Goal: Information Seeking & Learning: Learn about a topic

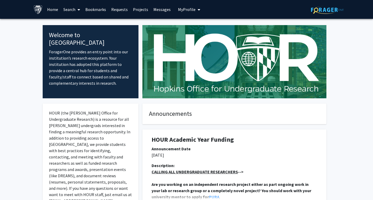
click at [63, 12] on link "Search" at bounding box center [72, 9] width 22 height 18
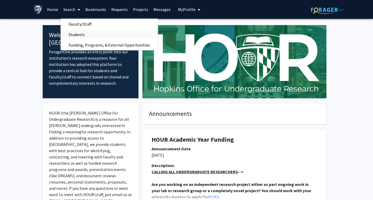
click at [76, 33] on span "Students" at bounding box center [77, 34] width 32 height 10
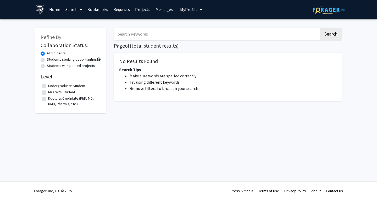
click at [54, 10] on link "Home" at bounding box center [55, 9] width 16 height 18
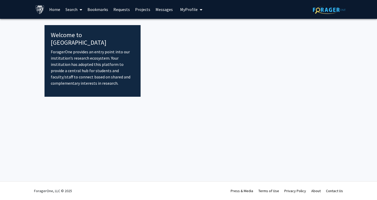
click at [39, 10] on img at bounding box center [39, 9] width 9 height 9
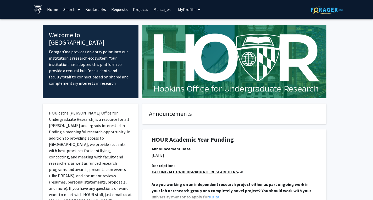
click at [68, 9] on link "Search" at bounding box center [72, 9] width 22 height 18
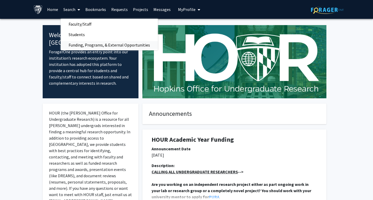
click at [83, 44] on span "Funding, Programs, & External Opportunities" at bounding box center [109, 45] width 97 height 10
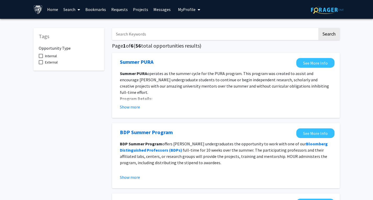
click at [73, 10] on link "Search" at bounding box center [72, 9] width 22 height 18
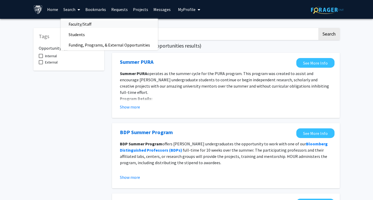
click at [85, 24] on span "Faculty/Staff" at bounding box center [80, 24] width 39 height 10
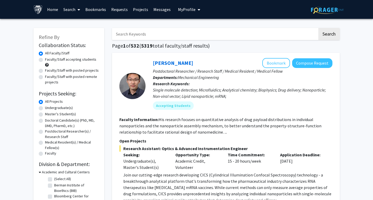
click at [69, 8] on link "Search" at bounding box center [72, 9] width 22 height 18
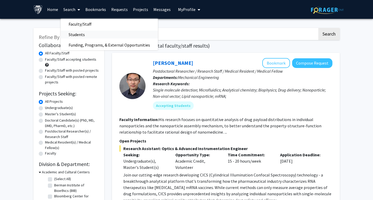
click at [83, 34] on span "Students" at bounding box center [77, 34] width 32 height 10
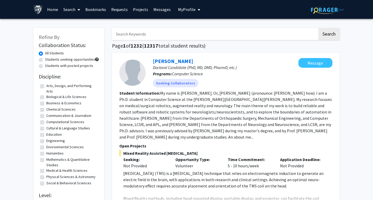
click at [70, 8] on link "Search" at bounding box center [72, 9] width 22 height 18
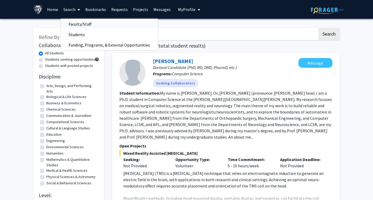
click at [83, 24] on span "Faculty/Staff" at bounding box center [80, 24] width 39 height 10
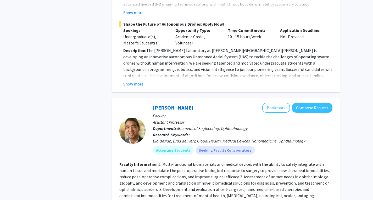
scroll to position [553, 0]
click at [132, 81] on button "Show more" at bounding box center [133, 84] width 20 height 6
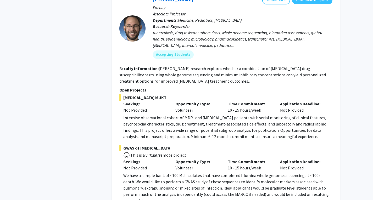
scroll to position [2852, 0]
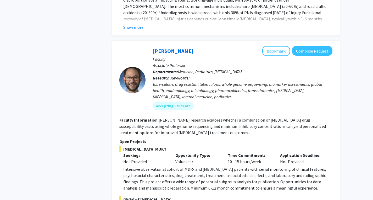
scroll to position [2701, 0]
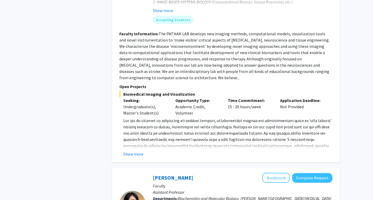
scroll to position [964, 0]
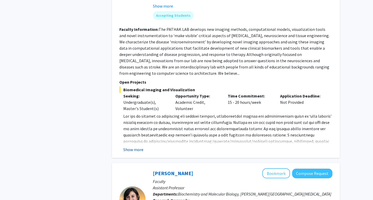
click at [137, 147] on button "Show more" at bounding box center [133, 150] width 20 height 6
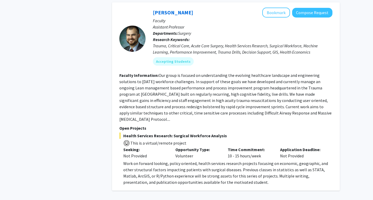
scroll to position [1990, 0]
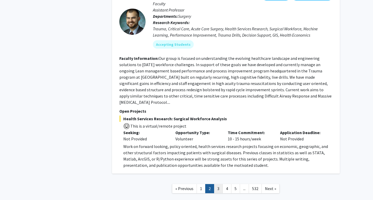
click at [218, 184] on link "3" at bounding box center [218, 188] width 9 height 9
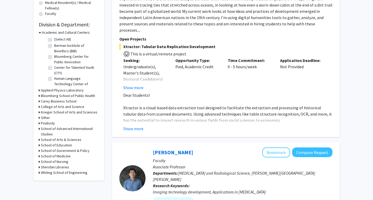
scroll to position [140, 0]
click at [130, 125] on button "Show more" at bounding box center [133, 128] width 20 height 6
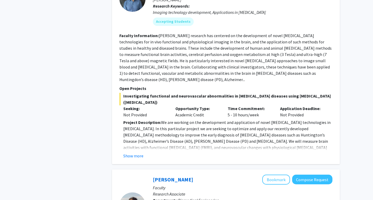
scroll to position [465, 0]
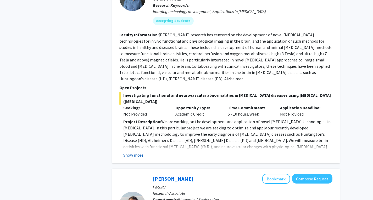
click at [134, 152] on button "Show more" at bounding box center [133, 155] width 20 height 6
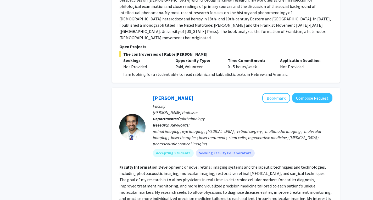
scroll to position [1085, 0]
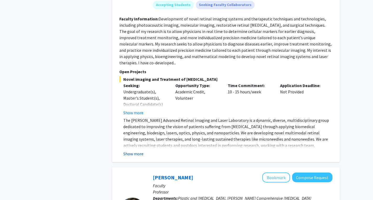
click at [134, 151] on button "Show more" at bounding box center [133, 154] width 20 height 6
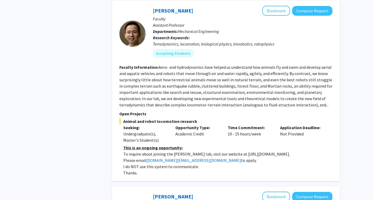
scroll to position [1608, 0]
drag, startPoint x: 228, startPoint y: 84, endPoint x: 268, endPoint y: 84, distance: 40.6
click at [268, 151] on p "To inquire about joining the [PERSON_NAME] lab, visit our website at [URL][DOMA…" at bounding box center [227, 154] width 209 height 6
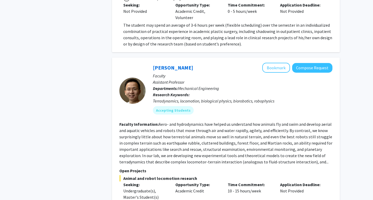
scroll to position [1551, 0]
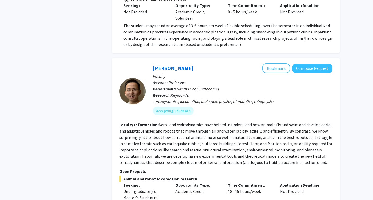
drag, startPoint x: 227, startPoint y: 143, endPoint x: 272, endPoint y: 143, distance: 45.1
copy p "[URL][DOMAIN_NAME]"
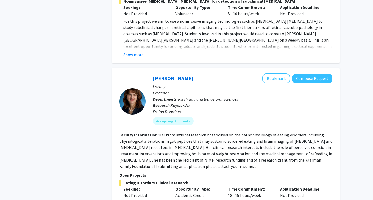
scroll to position [2089, 0]
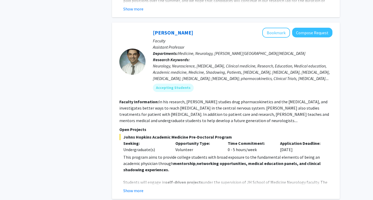
scroll to position [1914, 0]
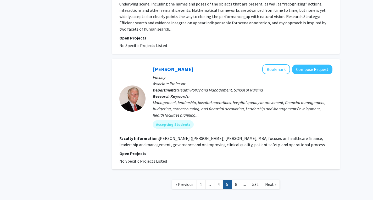
scroll to position [1607, 0]
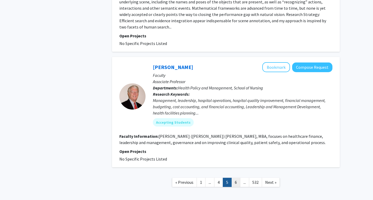
click at [235, 178] on link "6" at bounding box center [236, 182] width 9 height 9
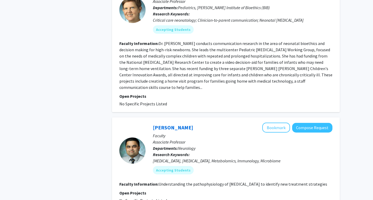
scroll to position [1157, 0]
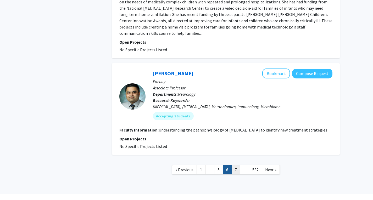
click at [235, 166] on link "7" at bounding box center [236, 170] width 9 height 9
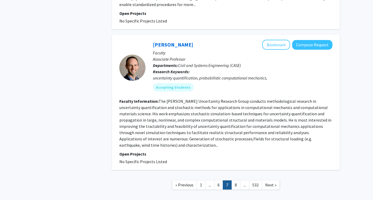
scroll to position [1328, 0]
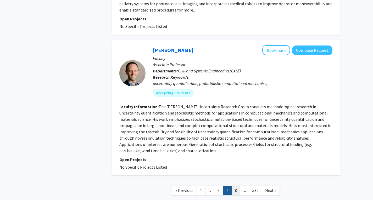
click at [233, 186] on link "8" at bounding box center [236, 190] width 9 height 9
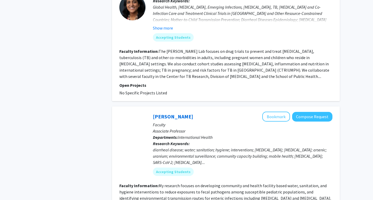
scroll to position [1294, 0]
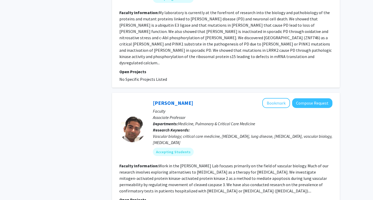
scroll to position [1274, 0]
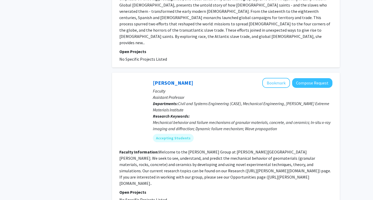
scroll to position [384, 0]
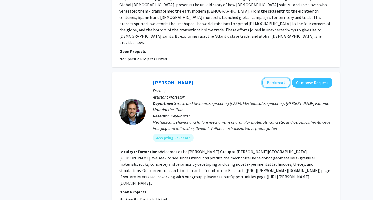
click at [269, 78] on button "Bookmark" at bounding box center [277, 83] width 28 height 10
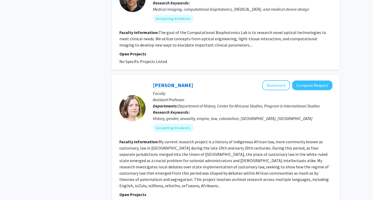
scroll to position [1208, 0]
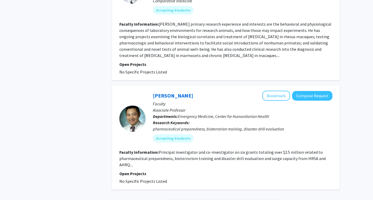
scroll to position [1261, 0]
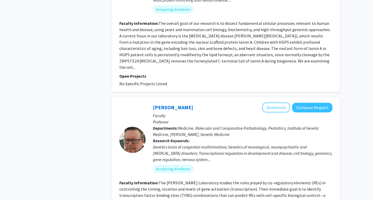
scroll to position [1264, 0]
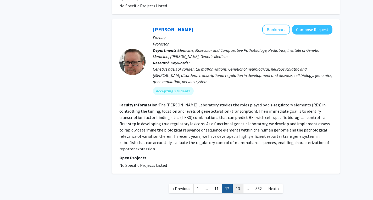
click at [238, 184] on link "13" at bounding box center [238, 188] width 11 height 9
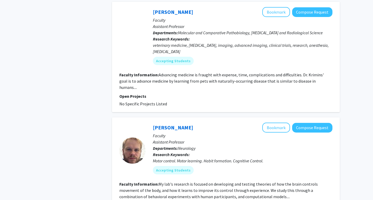
scroll to position [1250, 0]
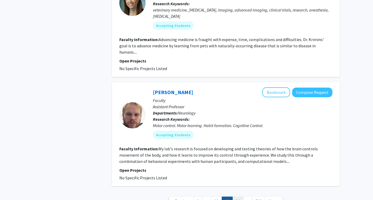
click at [237, 197] on link "14" at bounding box center [238, 201] width 11 height 9
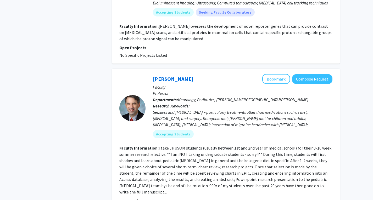
scroll to position [1252, 0]
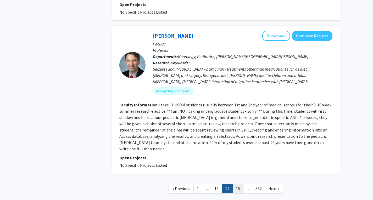
click at [239, 184] on link "15" at bounding box center [238, 188] width 11 height 9
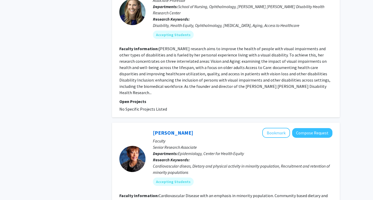
scroll to position [1220, 0]
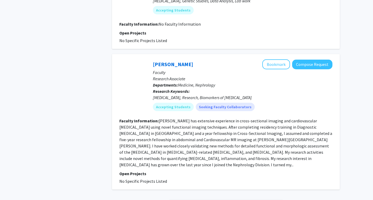
scroll to position [1225, 0]
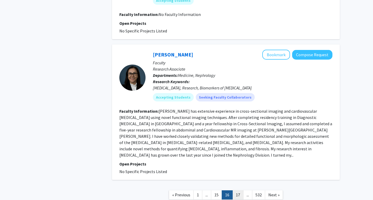
click at [239, 191] on link "17" at bounding box center [238, 195] width 11 height 9
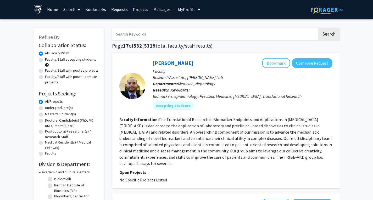
click at [135, 34] on input "Search Keywords" at bounding box center [215, 34] width 206 height 12
type input "Mechanical Engineering"
click at [319, 28] on button "Search" at bounding box center [329, 34] width 21 height 12
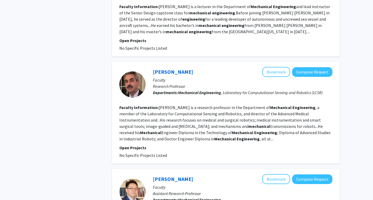
scroll to position [617, 0]
click at [315, 105] on fg-read-more "[PERSON_NAME] is a research professor in the Department of Mechanical Engineeri…" at bounding box center [224, 123] width 211 height 37
click at [222, 128] on fg-read-more "[PERSON_NAME] is a research professor in the Department of Mechanical Engineeri…" at bounding box center [224, 123] width 211 height 37
click at [161, 68] on link "[PERSON_NAME]" at bounding box center [173, 71] width 40 height 7
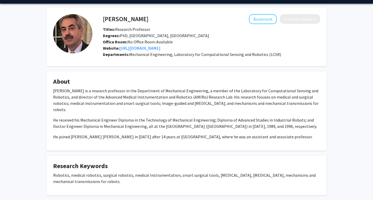
scroll to position [14, 0]
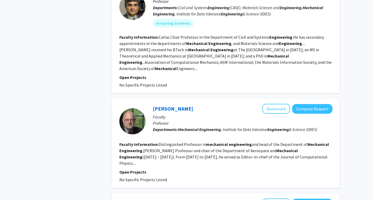
scroll to position [904, 0]
click at [163, 105] on link "[PERSON_NAME]" at bounding box center [173, 108] width 40 height 7
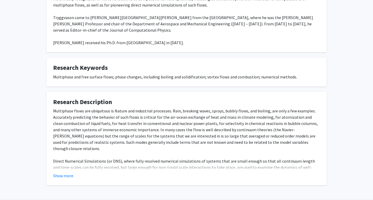
scroll to position [120, 0]
click at [64, 173] on button "Show more" at bounding box center [63, 176] width 20 height 6
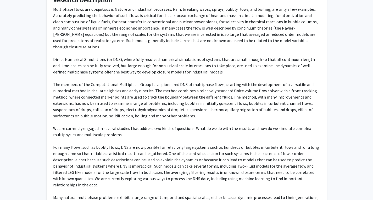
scroll to position [223, 0]
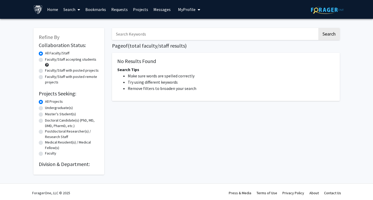
scroll to position [2, 0]
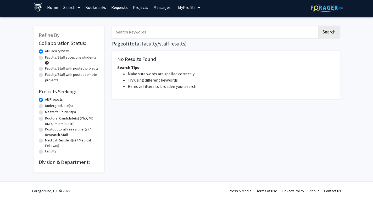
click at [127, 33] on input "Search Keywords" at bounding box center [215, 32] width 206 height 12
type input "Mechanical Engineering"
click at [327, 34] on button "Search" at bounding box center [329, 32] width 21 height 12
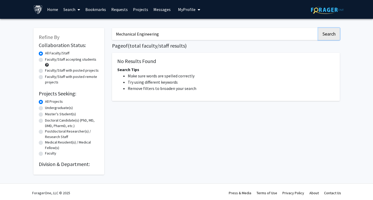
scroll to position [0, 0]
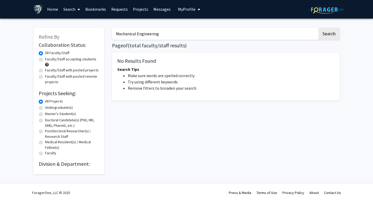
click at [42, 11] on img at bounding box center [38, 9] width 9 height 9
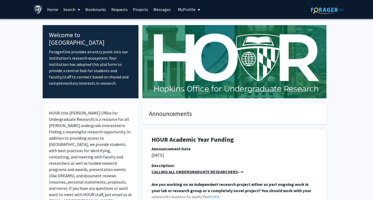
click at [64, 9] on link "Search" at bounding box center [72, 9] width 22 height 18
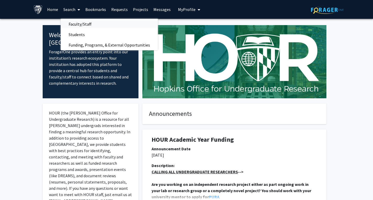
click at [75, 23] on span "Faculty/Staff" at bounding box center [80, 24] width 39 height 10
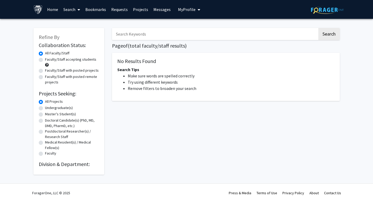
click at [134, 38] on input "Search Keywords" at bounding box center [215, 34] width 206 height 12
type input "Mechanical Engineering"
click at [323, 35] on button "Search" at bounding box center [329, 34] width 21 height 12
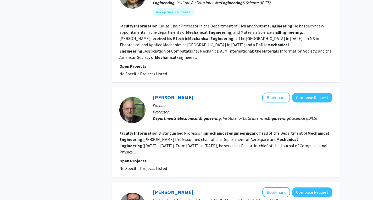
scroll to position [926, 0]
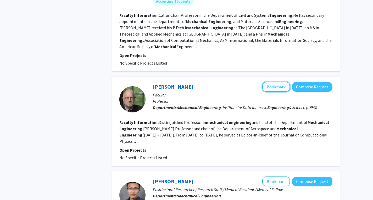
click at [278, 82] on button "Bookmark" at bounding box center [277, 87] width 28 height 10
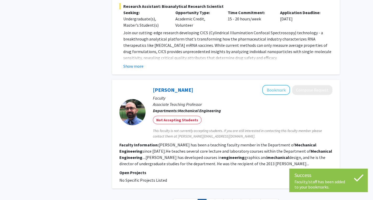
scroll to position [1320, 0]
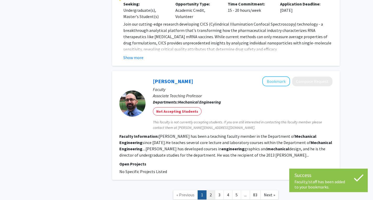
click at [211, 191] on link "2" at bounding box center [210, 195] width 9 height 9
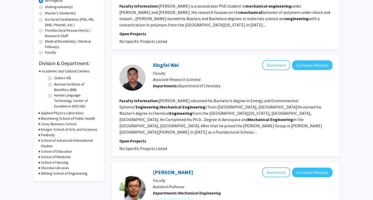
scroll to position [102, 0]
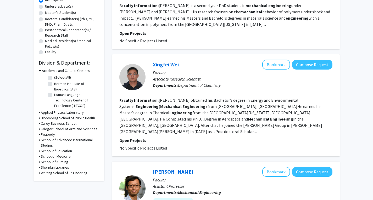
click at [156, 67] on link "Xingfei Wei" at bounding box center [166, 64] width 26 height 7
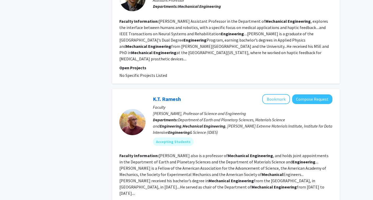
scroll to position [975, 0]
click at [159, 96] on link "K.T. Ramesh" at bounding box center [167, 99] width 28 height 7
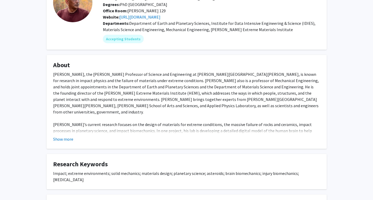
scroll to position [134, 0]
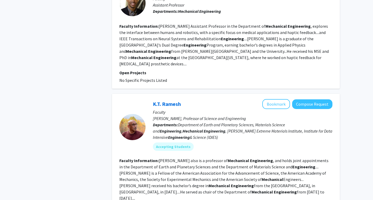
scroll to position [994, 0]
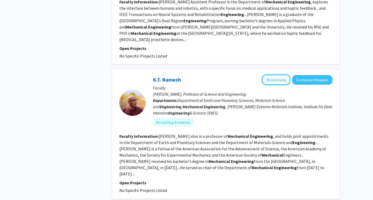
click at [276, 75] on button "Bookmark" at bounding box center [277, 80] width 28 height 10
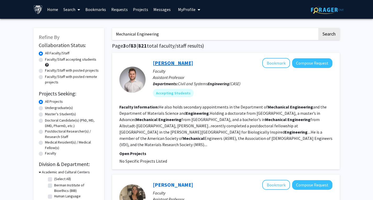
click at [162, 63] on link "Jochen Mueller" at bounding box center [173, 63] width 40 height 7
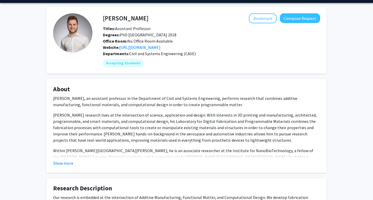
scroll to position [121, 0]
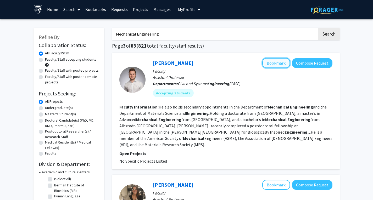
click at [273, 65] on button "Bookmark" at bounding box center [277, 63] width 28 height 10
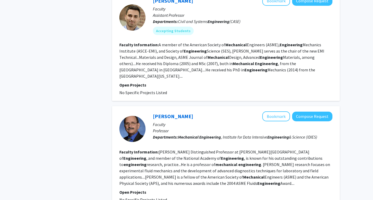
scroll to position [945, 0]
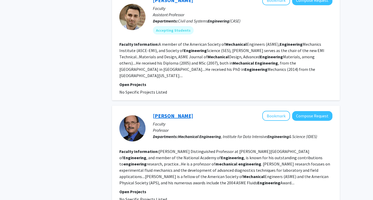
click at [160, 113] on link "Joseph Katz" at bounding box center [173, 116] width 40 height 7
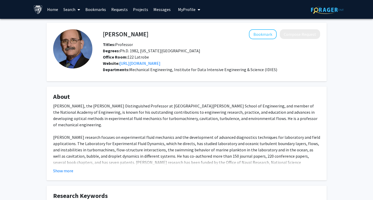
click at [63, 176] on fg-card "About Joseph Katz, the William F. Ward Distinguished Professor at Johns Hopkins…" at bounding box center [187, 134] width 280 height 94
click at [62, 174] on button "Show more" at bounding box center [63, 171] width 20 height 6
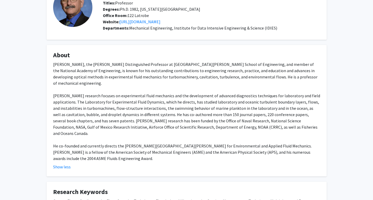
scroll to position [119, 0]
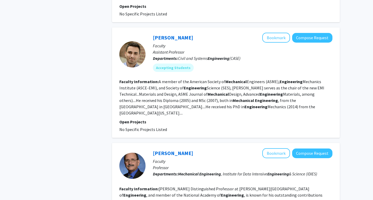
scroll to position [967, 0]
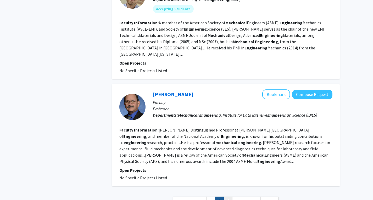
click at [230, 197] on link "4" at bounding box center [228, 201] width 9 height 9
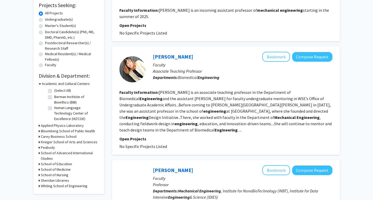
scroll to position [89, 0]
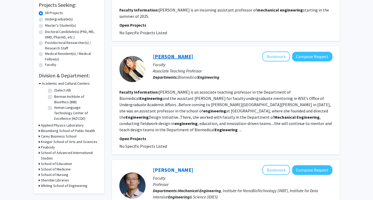
click at [160, 54] on link "Constanza Miranda" at bounding box center [173, 56] width 40 height 7
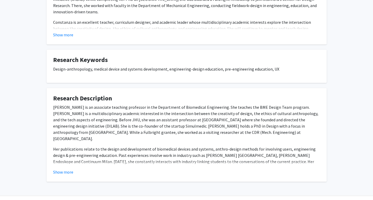
scroll to position [136, 0]
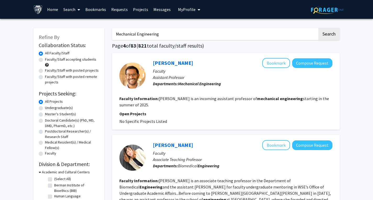
drag, startPoint x: 164, startPoint y: 36, endPoint x: 63, endPoint y: 36, distance: 101.1
type input "economics"
click at [319, 28] on button "Search" at bounding box center [329, 34] width 21 height 12
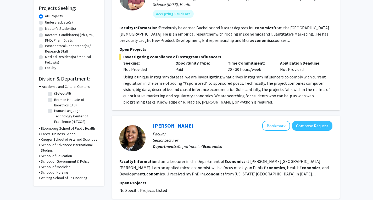
scroll to position [79, 0]
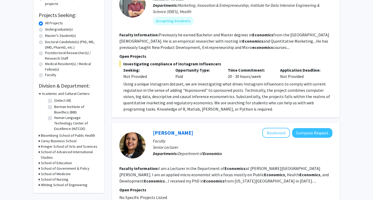
click at [72, 185] on h3 "Whiting School of Engineering" at bounding box center [64, 186] width 47 height 6
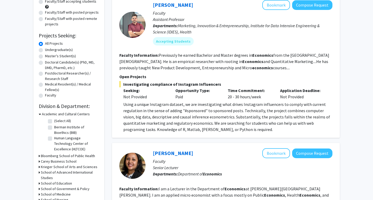
scroll to position [0, 0]
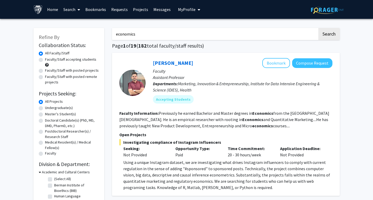
drag, startPoint x: 161, startPoint y: 30, endPoint x: 81, endPoint y: 34, distance: 80.0
click at [326, 36] on button "Search" at bounding box center [329, 34] width 21 height 12
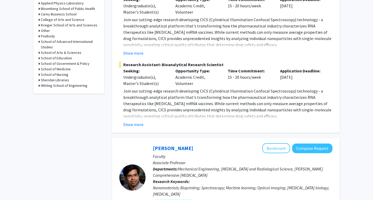
scroll to position [220, 0]
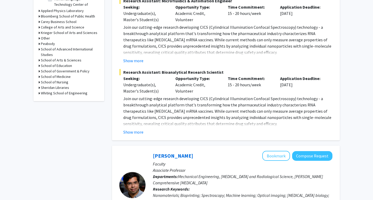
click at [68, 92] on h3 "Whiting School of Engineering" at bounding box center [64, 94] width 47 height 6
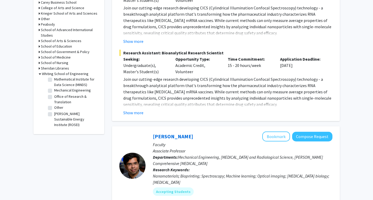
scroll to position [262, 0]
click at [54, 116] on label "Ralph O'Connor Sustainable Energy Institute (ROSEI)" at bounding box center [75, 119] width 43 height 17
click at [54, 115] on input "Ralph O'Connor Sustainable Energy Institute (ROSEI)" at bounding box center [55, 112] width 3 height 3
checkbox input "true"
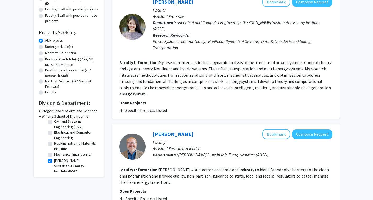
scroll to position [27, 0]
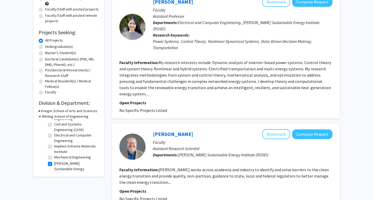
click at [54, 160] on label "Mechanical Engineering" at bounding box center [72, 158] width 37 height 6
click at [54, 158] on input "Mechanical Engineering" at bounding box center [55, 156] width 3 height 3
checkbox input "true"
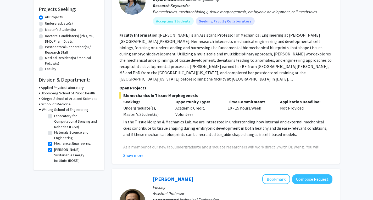
click at [54, 144] on label "Mechanical Engineering" at bounding box center [72, 144] width 37 height 6
click at [54, 144] on input "Mechanical Engineering" at bounding box center [55, 142] width 3 height 3
checkbox input "false"
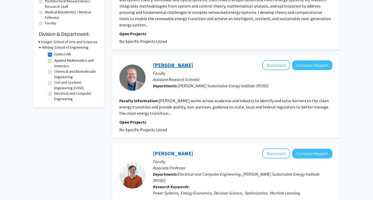
click at [162, 62] on link "Abe Silverman" at bounding box center [173, 65] width 40 height 7
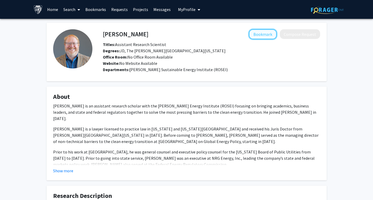
click at [257, 38] on button "Bookmark" at bounding box center [263, 34] width 28 height 10
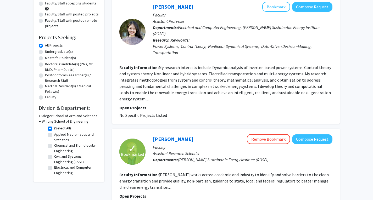
scroll to position [60, 0]
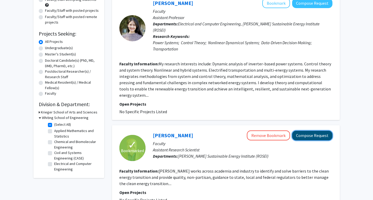
click at [313, 131] on button "Compose Request" at bounding box center [312, 136] width 40 height 10
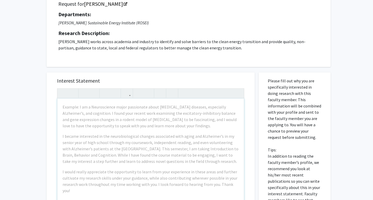
scroll to position [44, 0]
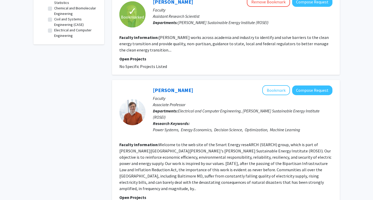
scroll to position [195, 0]
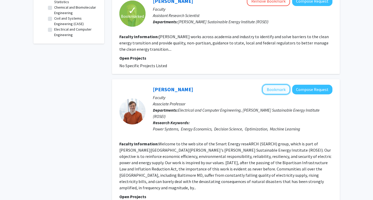
click at [273, 85] on button "Bookmark" at bounding box center [277, 90] width 28 height 10
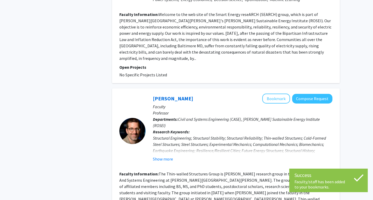
scroll to position [325, 0]
click at [162, 156] on button "Show more" at bounding box center [163, 159] width 20 height 6
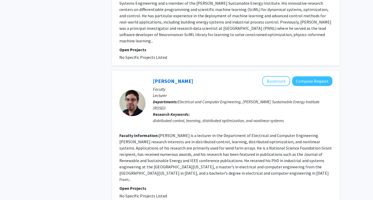
scroll to position [900, 0]
click at [274, 76] on button "Bookmark" at bounding box center [277, 81] width 28 height 10
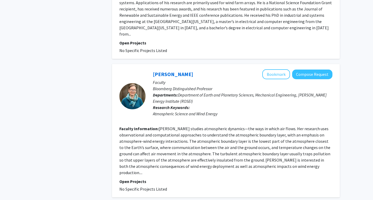
scroll to position [1189, 0]
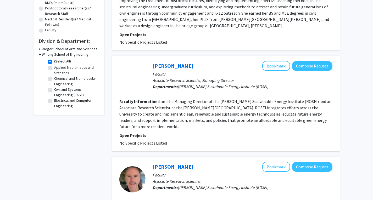
scroll to position [124, 0]
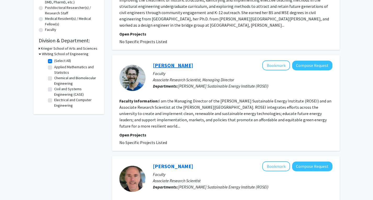
click at [165, 68] on link "Benjamin Link" at bounding box center [173, 65] width 40 height 7
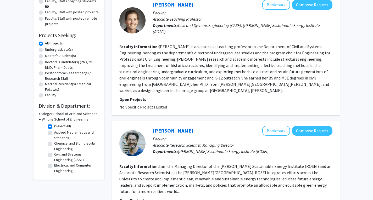
scroll to position [65, 0]
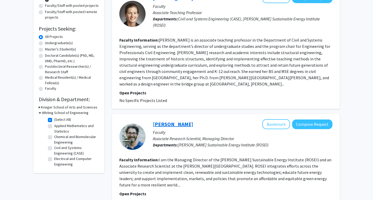
click at [168, 125] on link "Benjamin Link" at bounding box center [173, 124] width 40 height 7
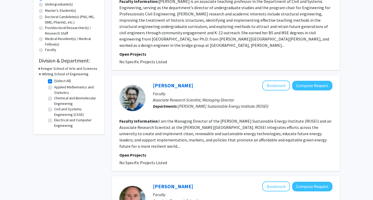
scroll to position [74, 0]
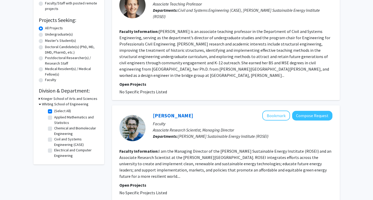
click at [54, 110] on label "(Select All)" at bounding box center [62, 111] width 17 height 6
click at [54, 110] on input "(Select All)" at bounding box center [55, 109] width 3 height 3
checkbox input "false"
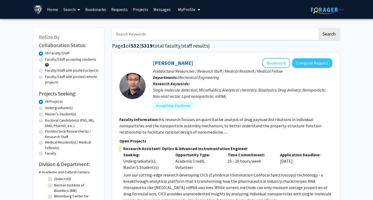
click at [133, 35] on input "Search Keywords" at bounding box center [215, 34] width 206 height 12
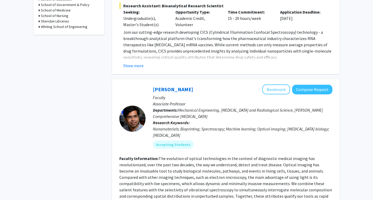
scroll to position [293, 0]
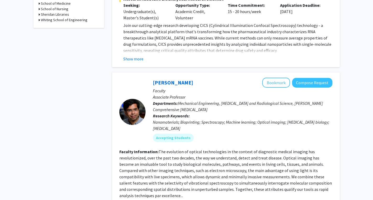
click at [58, 19] on h3 "Whiting School of Engineering" at bounding box center [64, 20] width 47 height 6
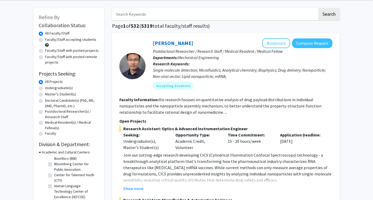
scroll to position [0, 0]
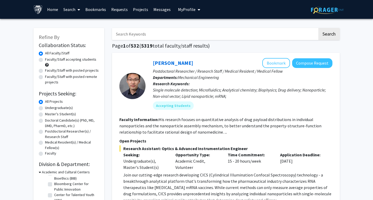
click at [125, 30] on input "Search Keywords" at bounding box center [215, 34] width 206 height 12
type input "nuclear"
click at [319, 28] on button "Search" at bounding box center [329, 34] width 21 height 12
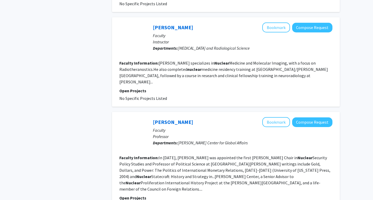
scroll to position [920, 0]
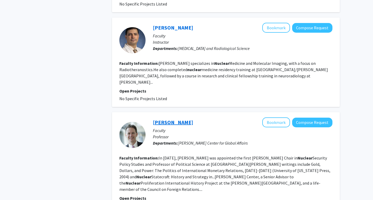
click at [159, 119] on link "Francis Gavin" at bounding box center [173, 122] width 40 height 7
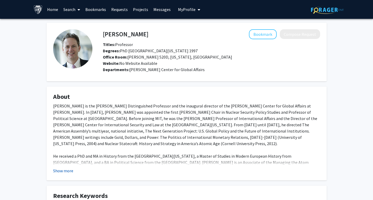
click at [56, 170] on button "Show more" at bounding box center [63, 171] width 20 height 6
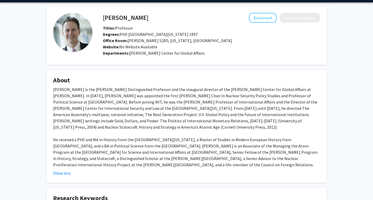
scroll to position [16, 0]
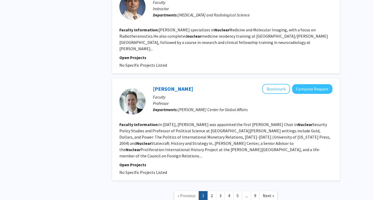
scroll to position [955, 0]
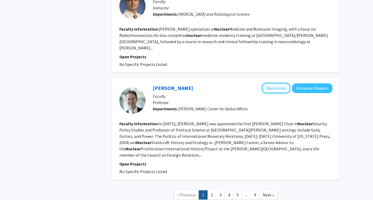
click at [279, 83] on button "Bookmark" at bounding box center [277, 88] width 28 height 10
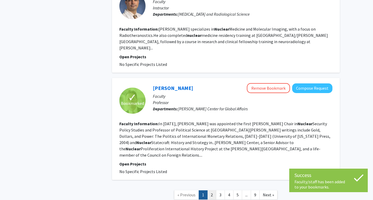
click at [212, 191] on link "2" at bounding box center [211, 195] width 9 height 9
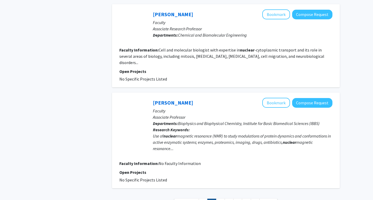
scroll to position [934, 0]
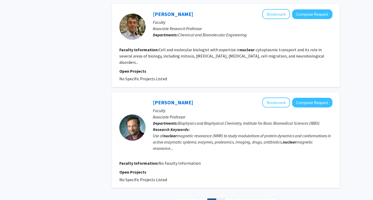
click at [220, 199] on link "3" at bounding box center [220, 203] width 9 height 9
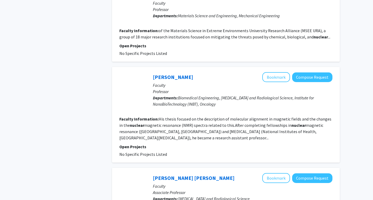
scroll to position [413, 0]
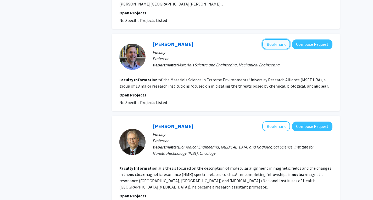
click at [270, 39] on button "Bookmark" at bounding box center [277, 44] width 28 height 10
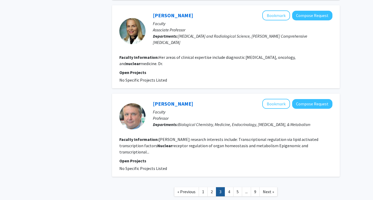
scroll to position [827, 0]
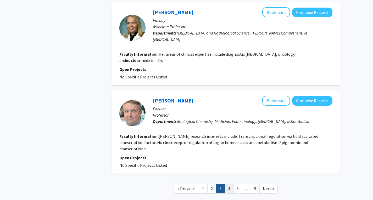
click at [230, 184] on link "4" at bounding box center [229, 188] width 9 height 9
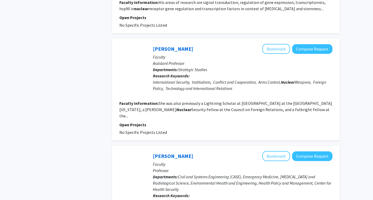
scroll to position [718, 0]
